Goal: Navigation & Orientation: Find specific page/section

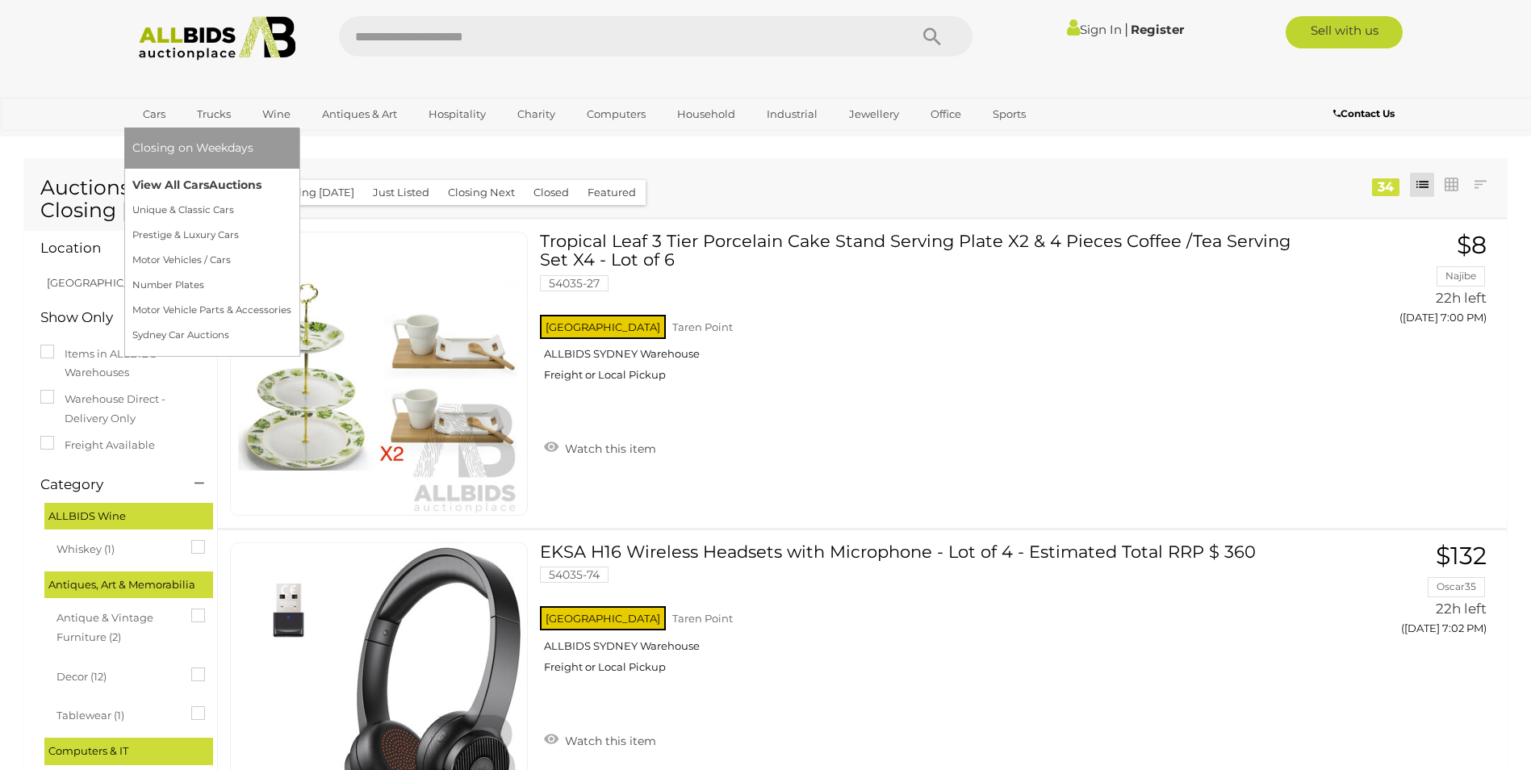
click at [167, 182] on link "View All Cars Auctions" at bounding box center [211, 185] width 159 height 25
click at [153, 112] on link "Cars" at bounding box center [154, 114] width 44 height 27
click at [167, 184] on link "View All Cars Auctions" at bounding box center [211, 185] width 159 height 25
click at [157, 186] on link "View All Cars Auctions" at bounding box center [211, 185] width 159 height 25
